Goal: Task Accomplishment & Management: Complete application form

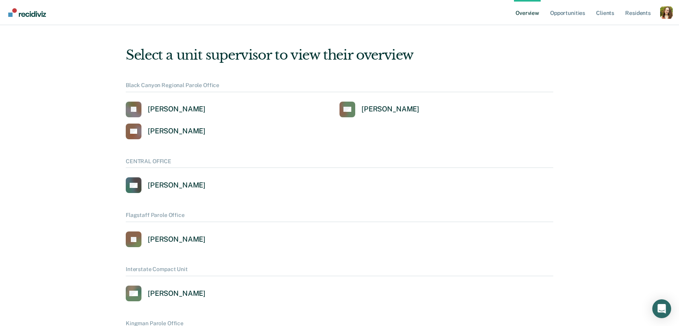
click at [667, 18] on div "Profile dropdown button" at bounding box center [666, 12] width 13 height 13
click at [624, 34] on link "Profile" at bounding box center [634, 31] width 63 height 7
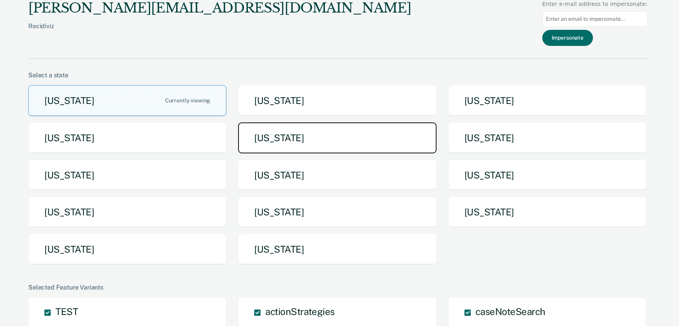
click at [395, 131] on button "[US_STATE]" at bounding box center [337, 138] width 198 height 31
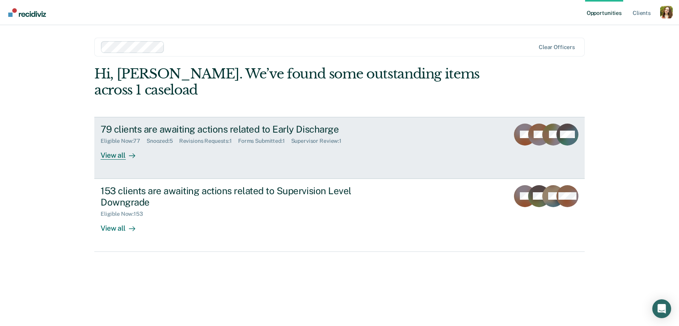
click at [176, 156] on div "79 clients are awaiting actions related to Early Discharge Eligible Now : 77 Sn…" at bounding box center [248, 142] width 295 height 36
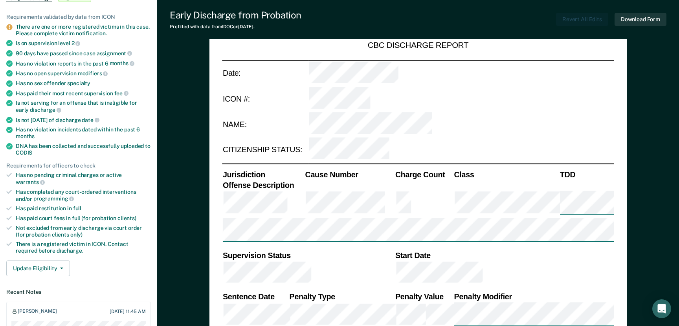
scroll to position [93, 0]
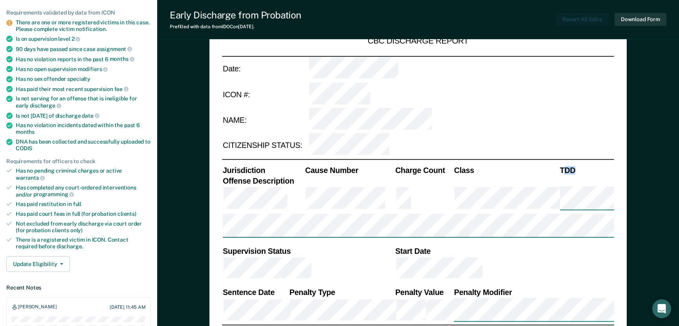
drag, startPoint x: 562, startPoint y: 124, endPoint x: 576, endPoint y: 124, distance: 13.8
click at [576, 166] on th "TDD" at bounding box center [586, 171] width 55 height 10
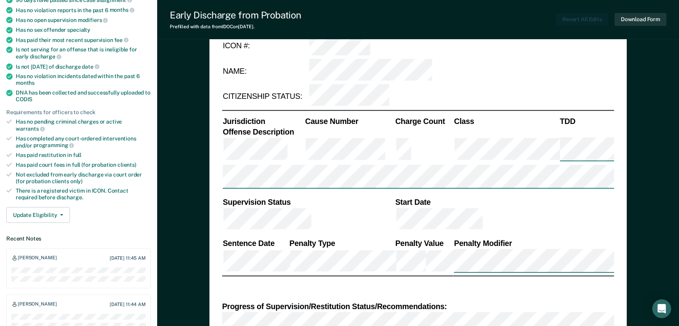
scroll to position [0, 0]
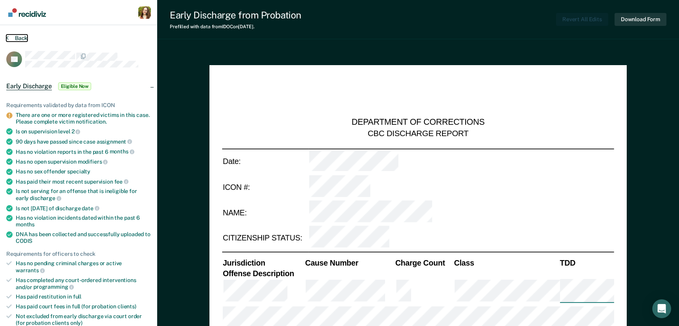
click at [12, 38] on button "Back" at bounding box center [16, 38] width 21 height 7
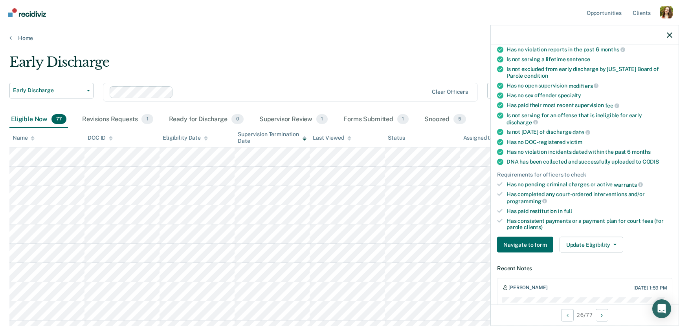
scroll to position [92, 0]
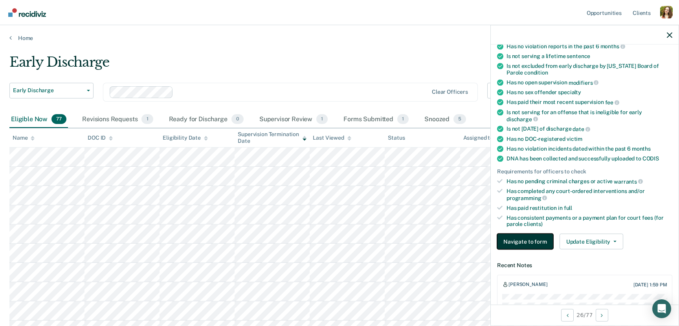
click at [535, 234] on button "Navigate to form" at bounding box center [525, 242] width 56 height 16
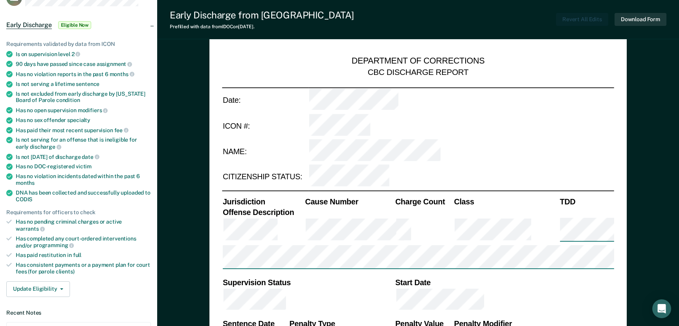
type textarea "x"
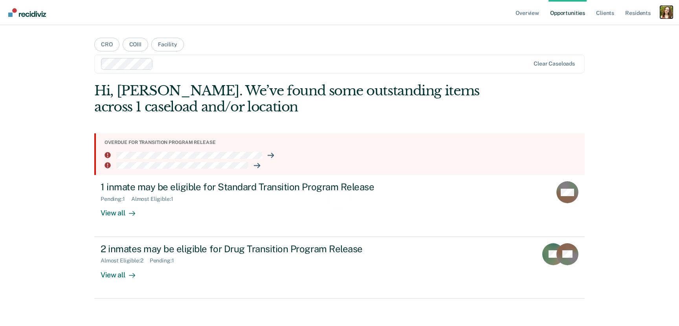
click at [667, 15] on div "Profile dropdown button" at bounding box center [666, 12] width 13 height 13
click at [631, 30] on link "Profile" at bounding box center [634, 32] width 63 height 7
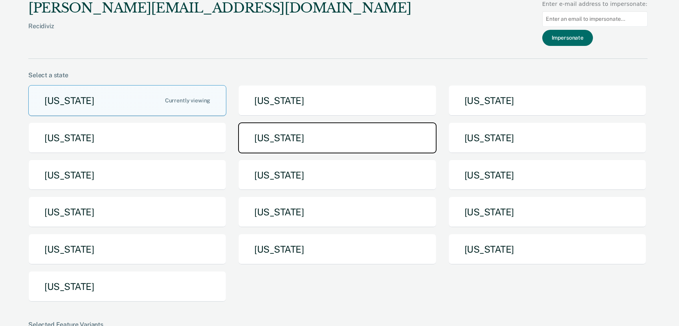
click at [287, 131] on button "[US_STATE]" at bounding box center [337, 138] width 198 height 31
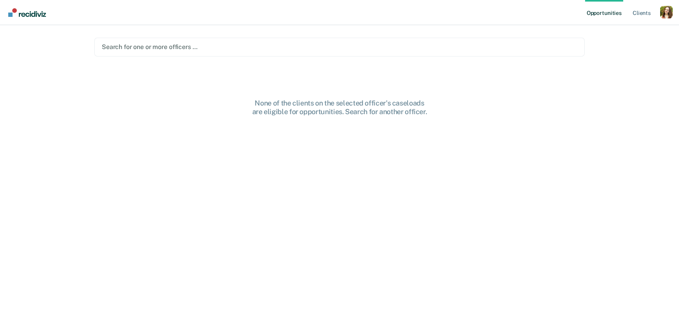
click at [203, 51] on div "Search for one or more officers …" at bounding box center [339, 47] width 477 height 11
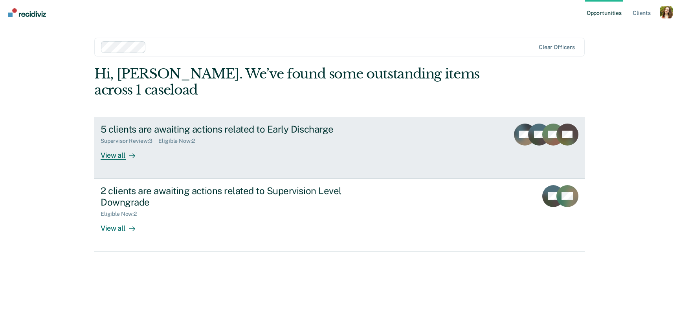
click at [149, 152] on div "5 clients are awaiting actions related to Early Discharge Supervisor Review : 3…" at bounding box center [248, 142] width 295 height 36
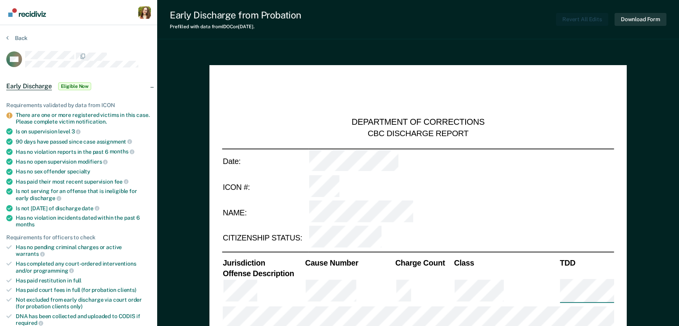
type textarea "x"
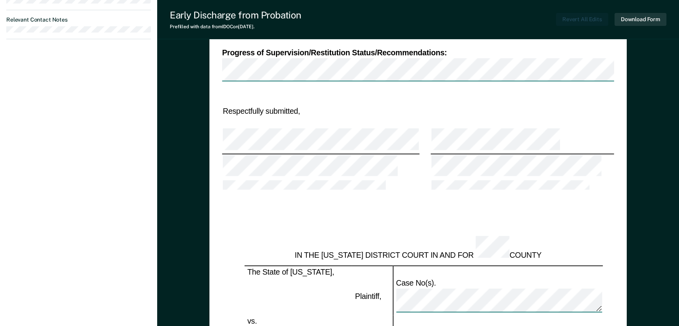
scroll to position [563, 0]
